Goal: Transaction & Acquisition: Purchase product/service

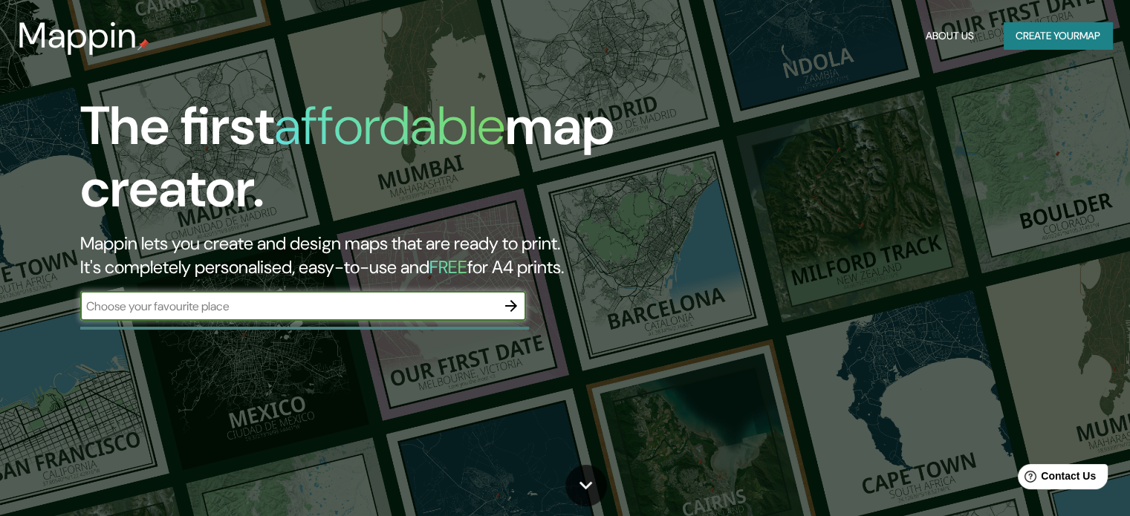
click at [393, 311] on input "text" at bounding box center [288, 306] width 416 height 17
click at [393, 311] on input "pancevo" at bounding box center [288, 306] width 416 height 17
type input "[GEOGRAPHIC_DATA]"
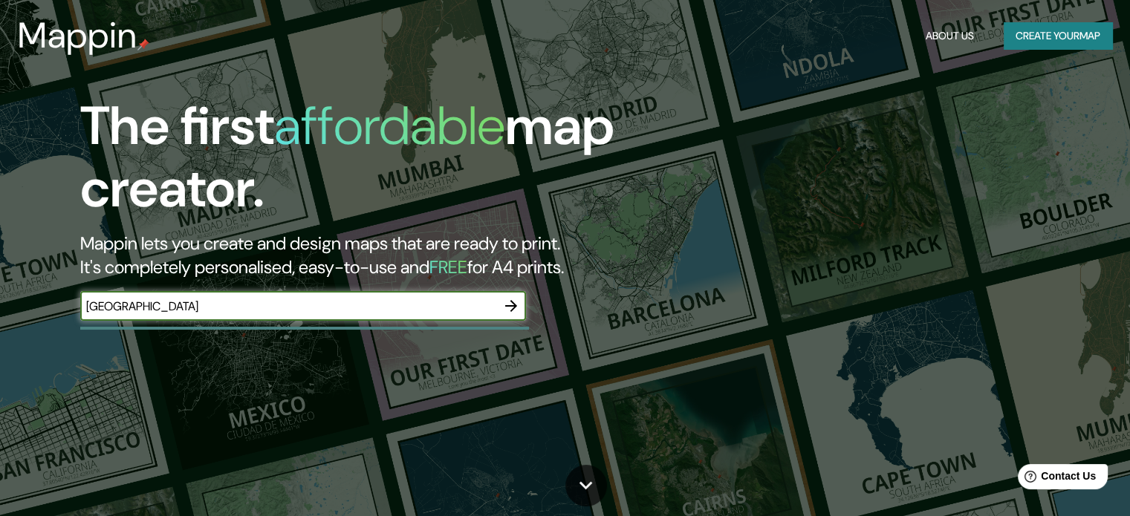
click at [506, 305] on icon "button" at bounding box center [511, 306] width 12 height 12
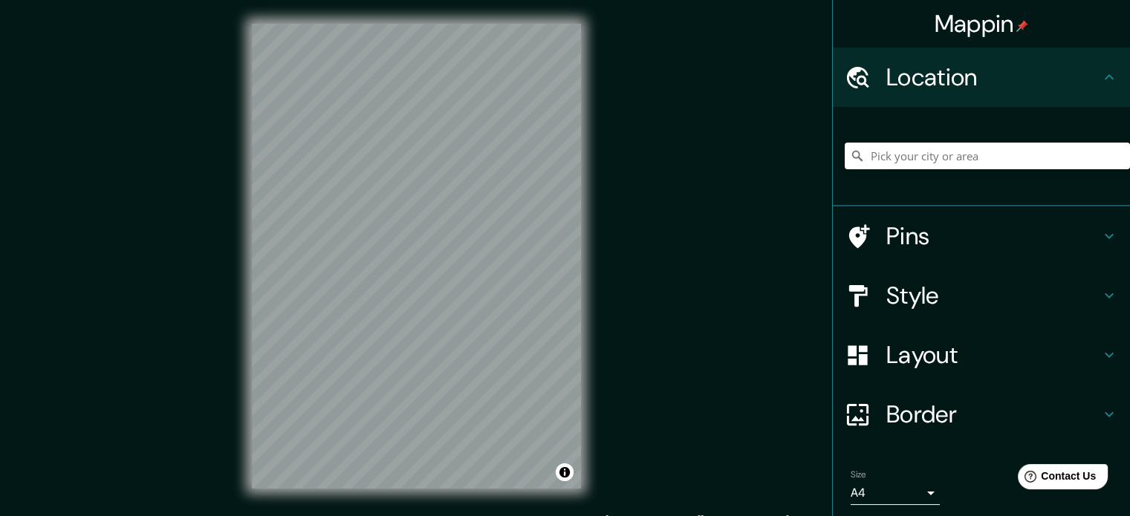
click at [914, 153] on input "Pick your city or area" at bounding box center [986, 156] width 285 height 27
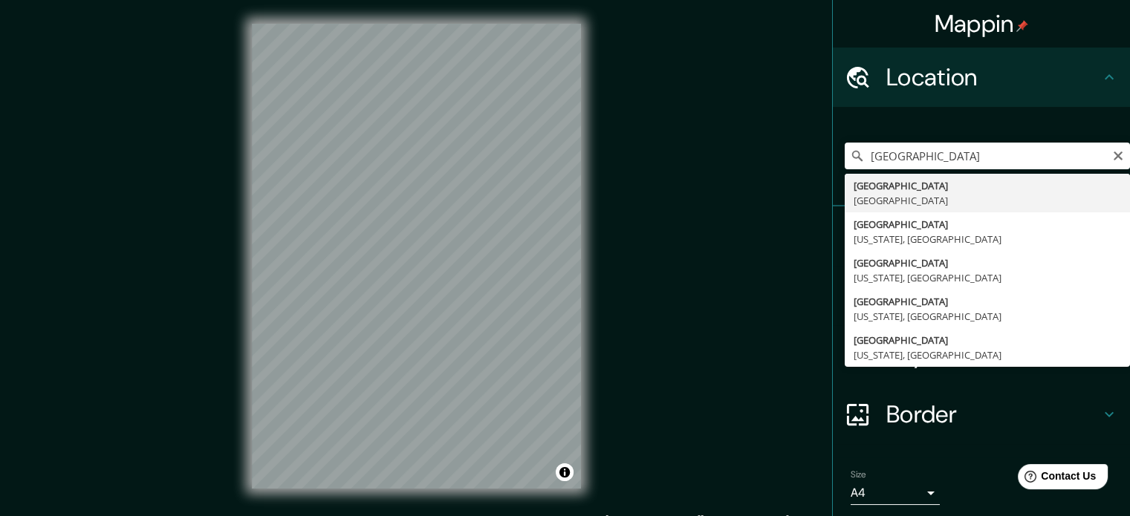
type input "[GEOGRAPHIC_DATA], [GEOGRAPHIC_DATA]"
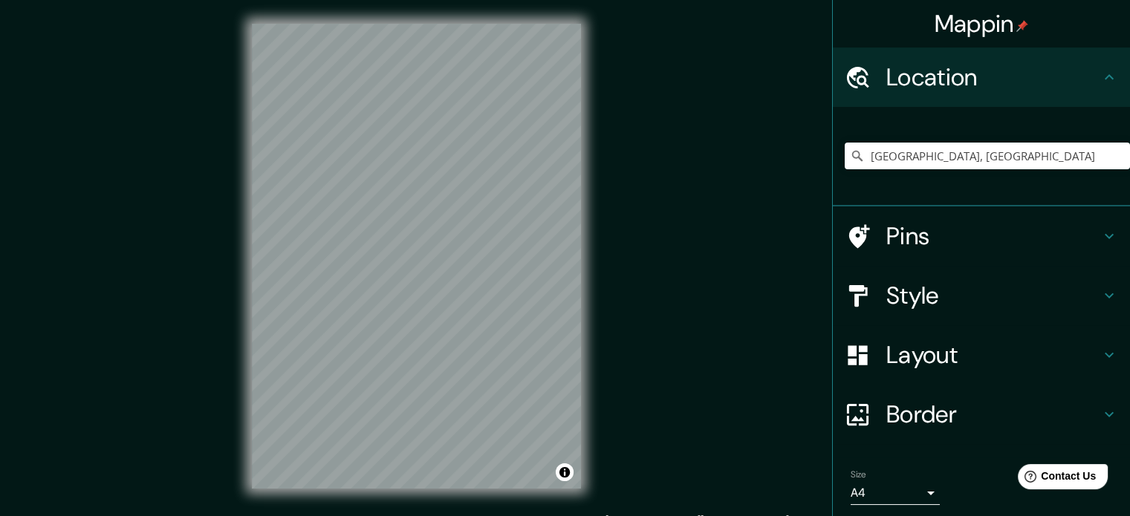
click at [1016, 76] on h4 "Location" at bounding box center [993, 77] width 214 height 30
click at [1103, 74] on icon at bounding box center [1109, 77] width 18 height 18
click at [1102, 74] on icon at bounding box center [1109, 77] width 18 height 18
click at [1100, 353] on icon at bounding box center [1109, 355] width 18 height 18
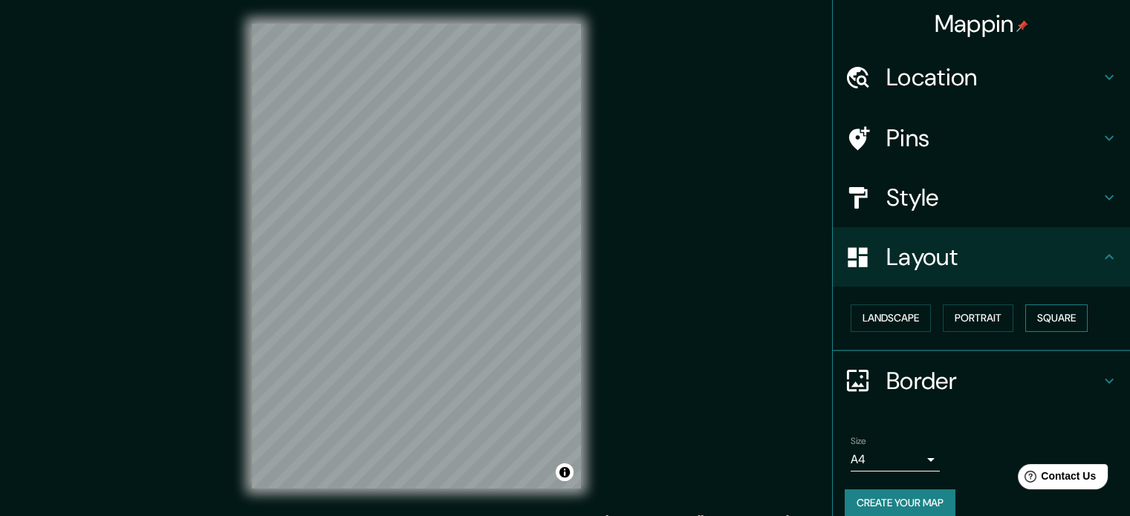
click at [1052, 317] on button "Square" at bounding box center [1056, 317] width 62 height 27
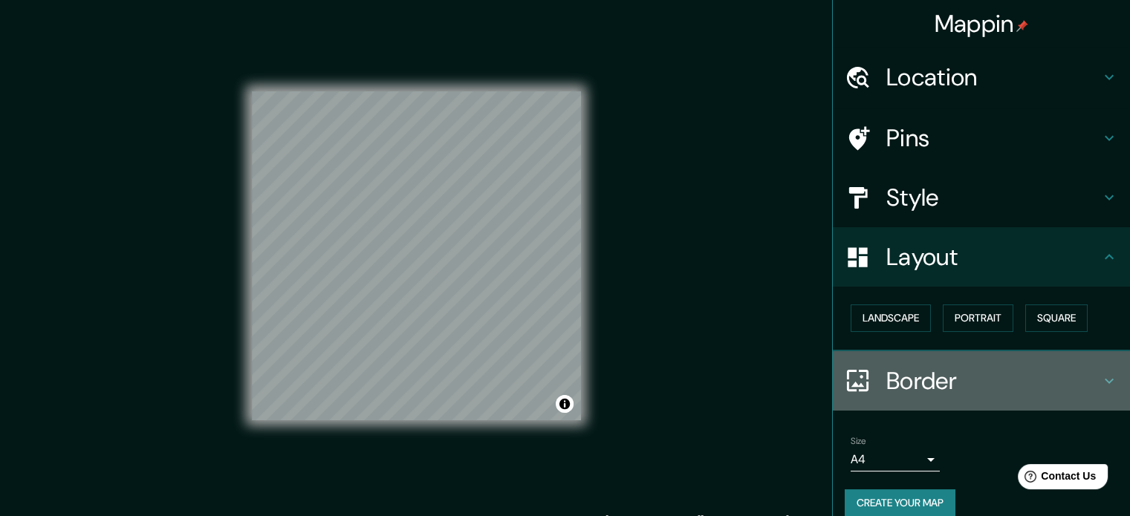
click at [1108, 378] on div "Border" at bounding box center [980, 380] width 297 height 59
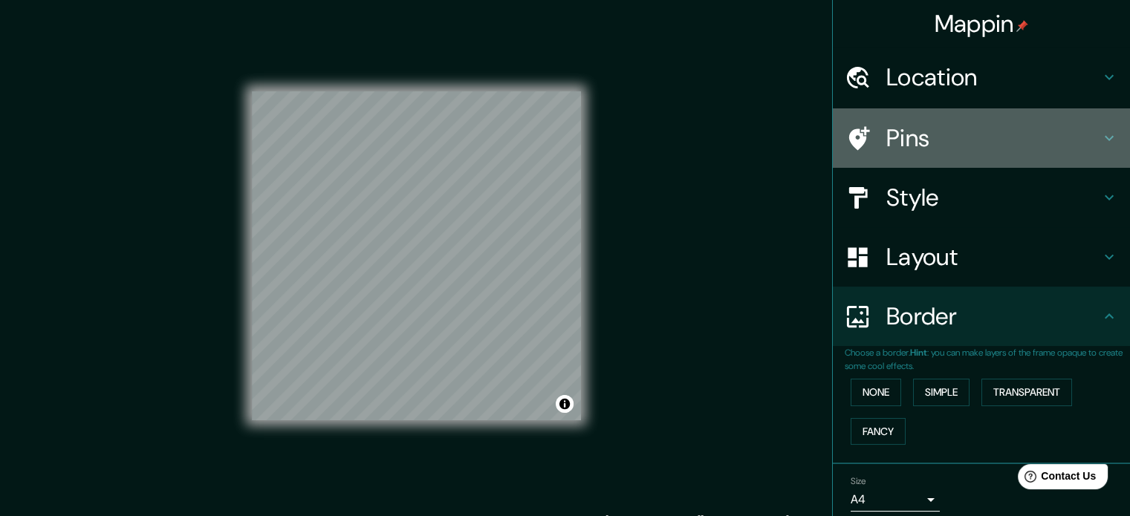
click at [1100, 135] on icon at bounding box center [1109, 138] width 18 height 18
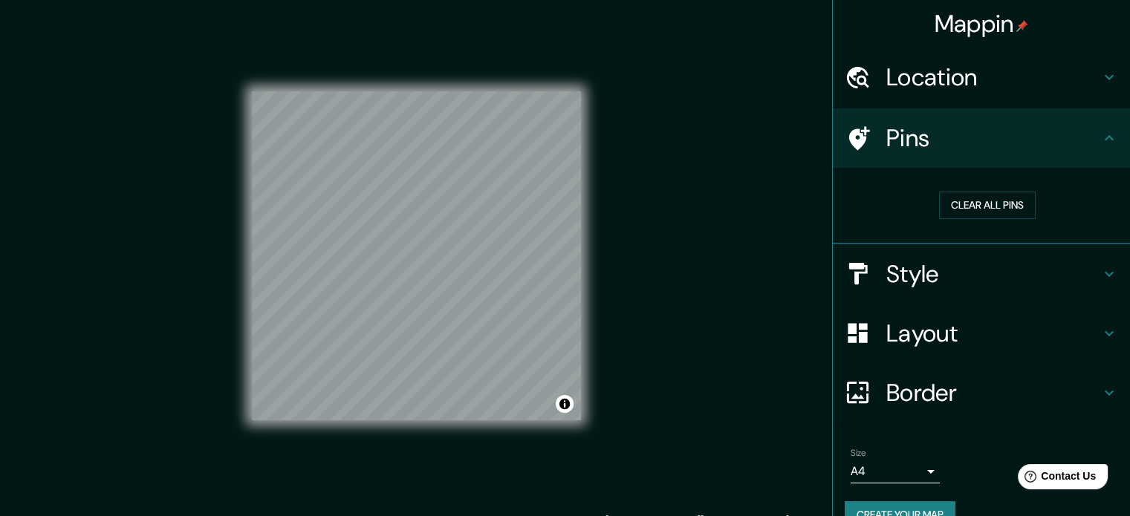
click at [1100, 135] on icon at bounding box center [1109, 138] width 18 height 18
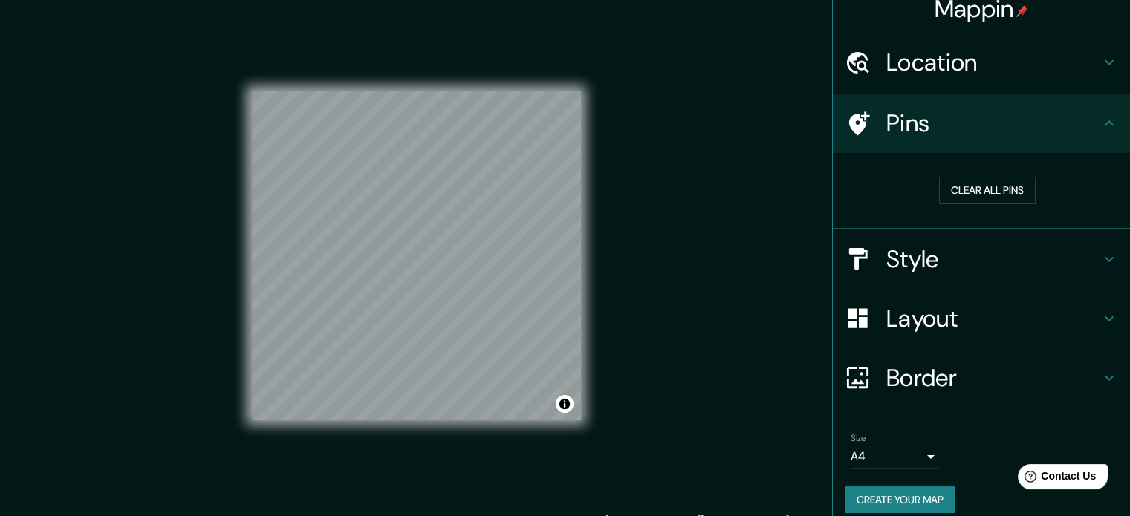
scroll to position [28, 0]
